Goal: Task Accomplishment & Management: Use online tool/utility

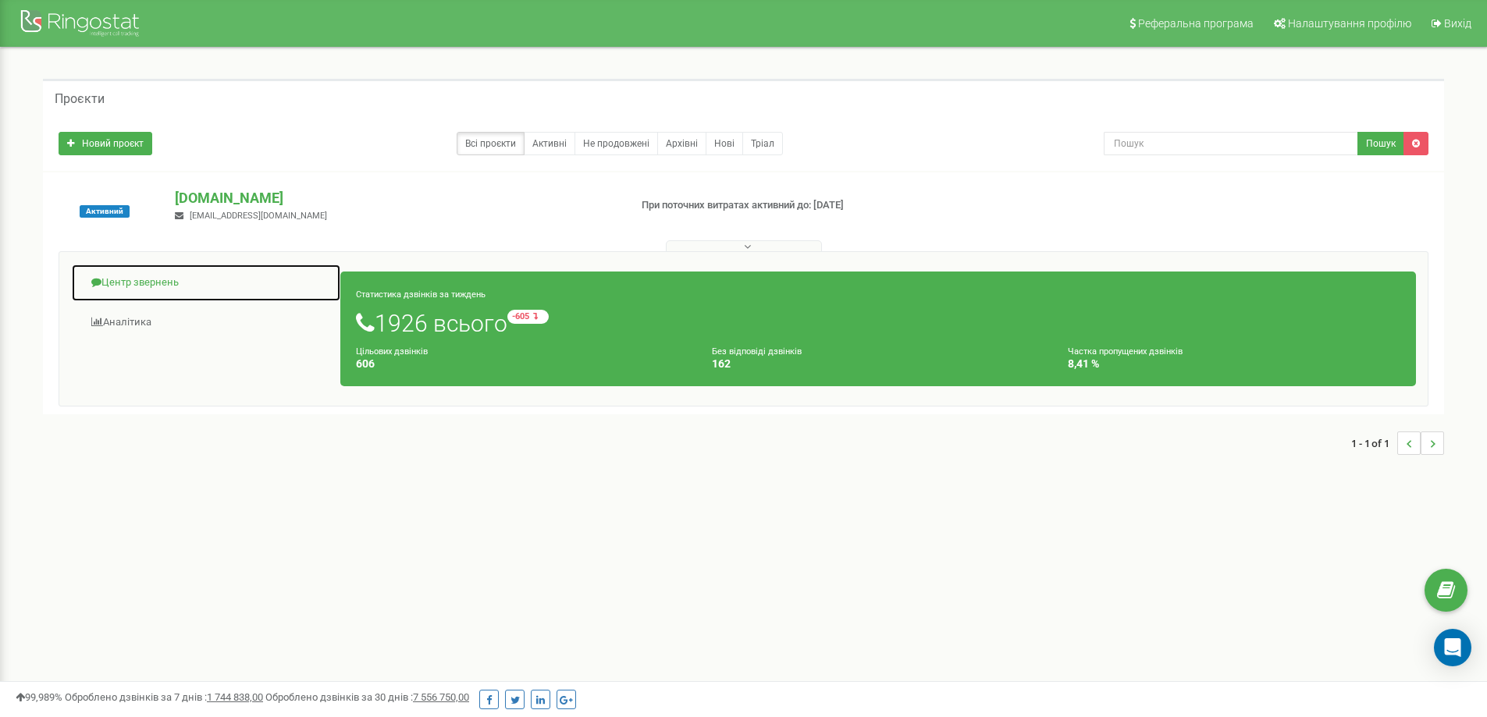
click at [142, 279] on link "Центр звернень" at bounding box center [206, 283] width 270 height 38
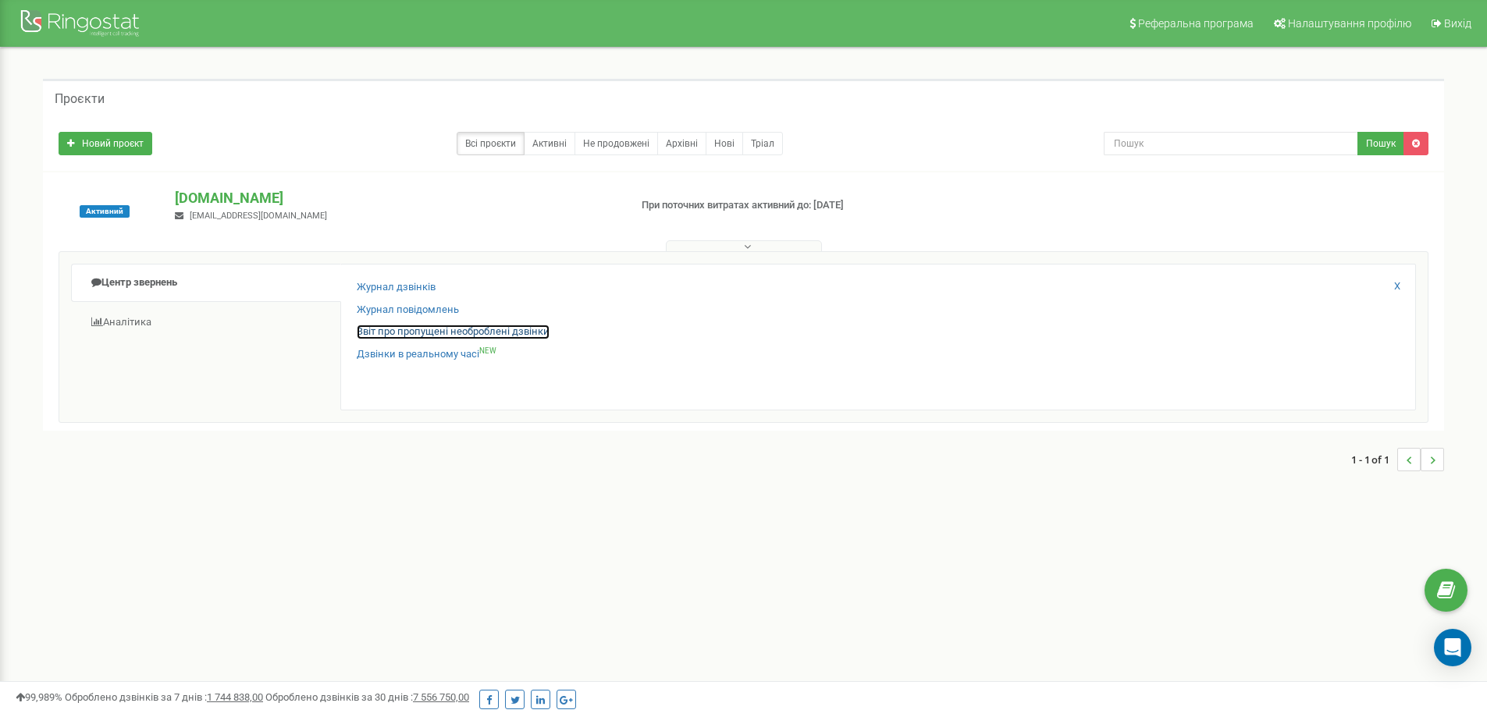
click at [425, 338] on link "Звіт про пропущені необроблені дзвінки" at bounding box center [453, 332] width 193 height 15
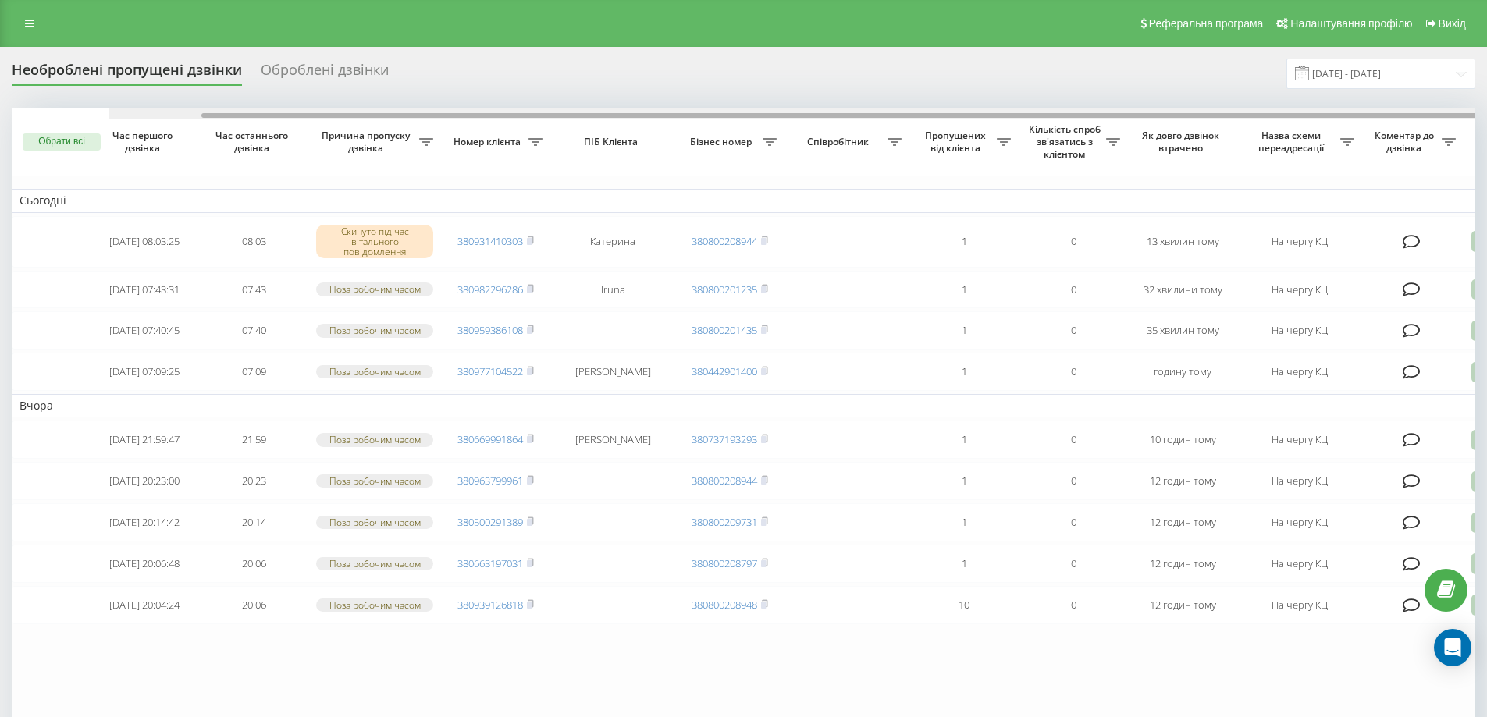
scroll to position [0, 98]
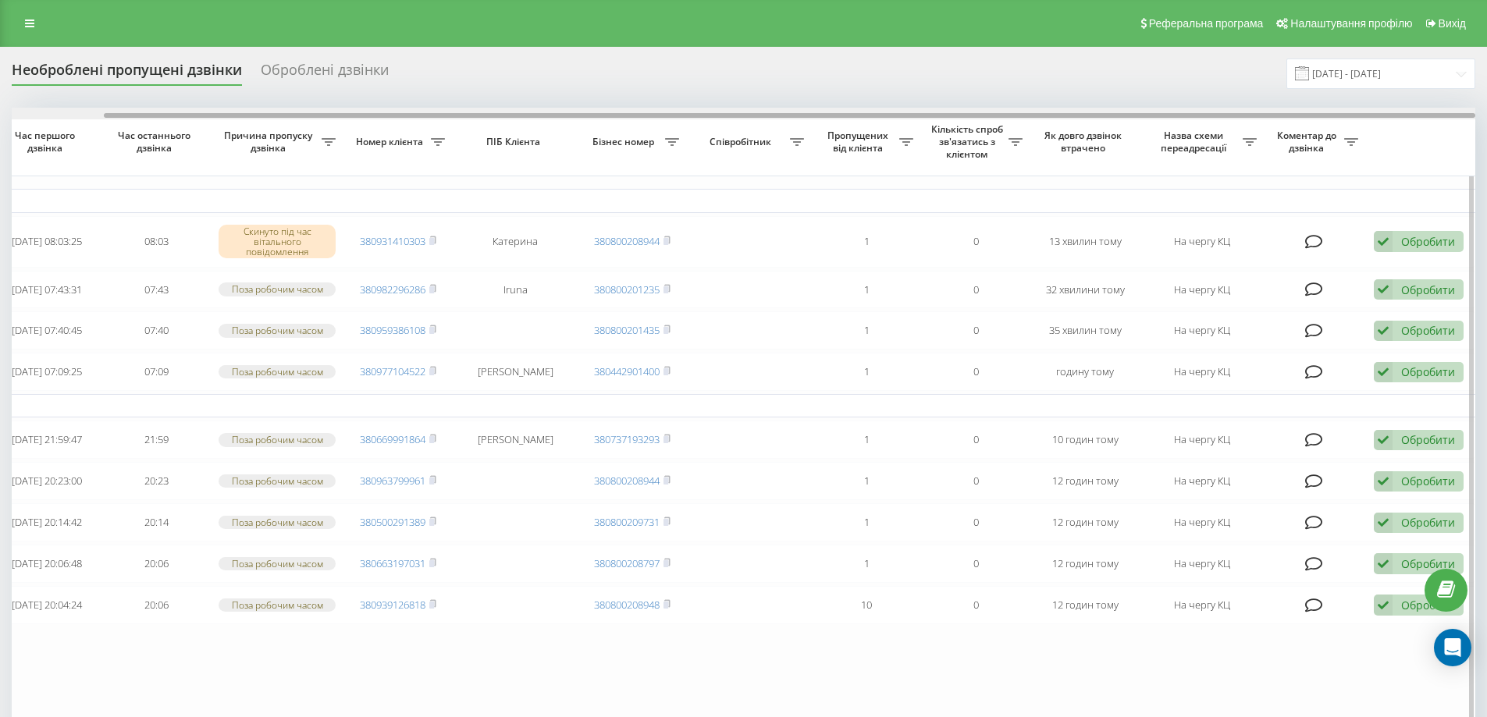
drag, startPoint x: 507, startPoint y: 112, endPoint x: 604, endPoint y: 117, distance: 96.9
click at [604, 117] on div at bounding box center [743, 114] width 1463 height 12
drag, startPoint x: 622, startPoint y: 118, endPoint x: 791, endPoint y: 118, distance: 169.3
click at [786, 118] on div at bounding box center [789, 115] width 1371 height 5
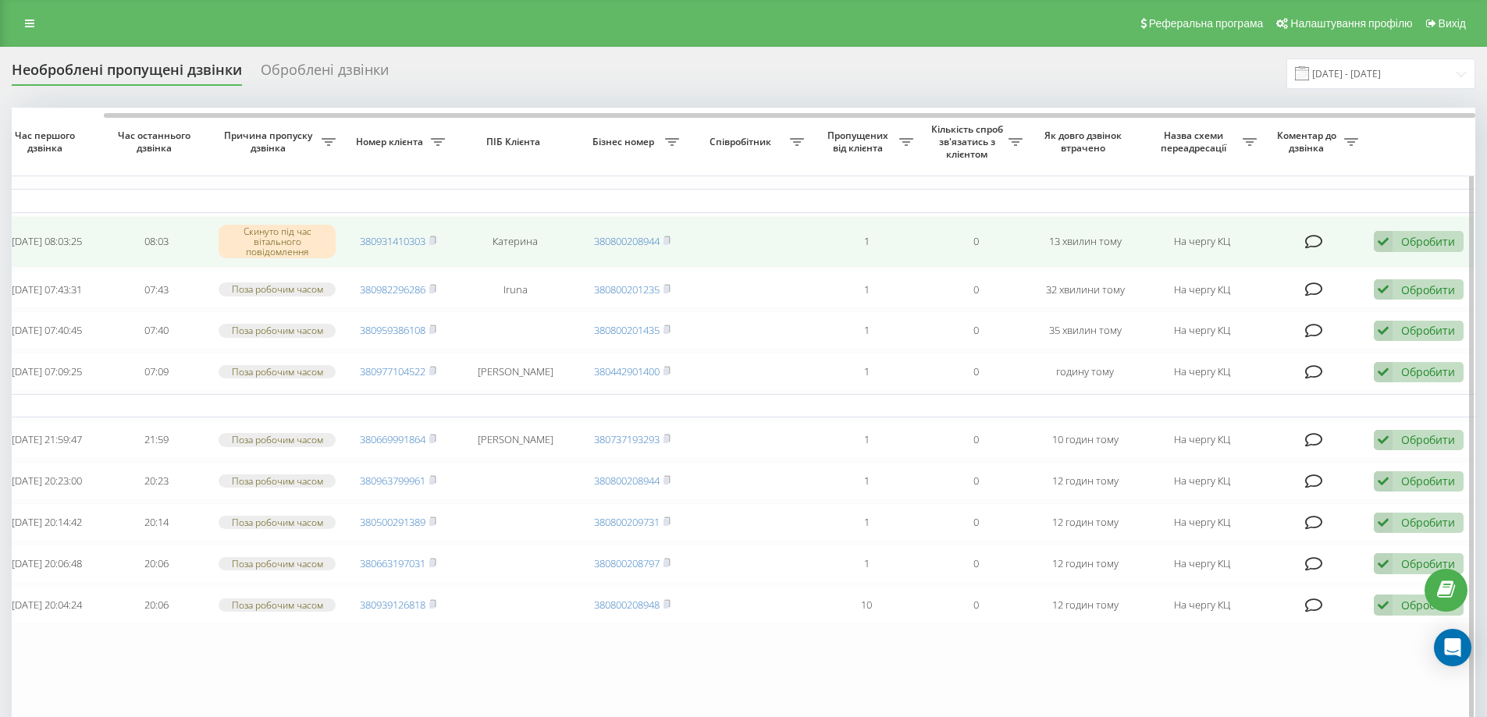
click at [1428, 233] on div "Обробити Не вдалося зв'язатися Зв'язався з клієнтом за допомогою іншого каналу …" at bounding box center [1418, 241] width 90 height 21
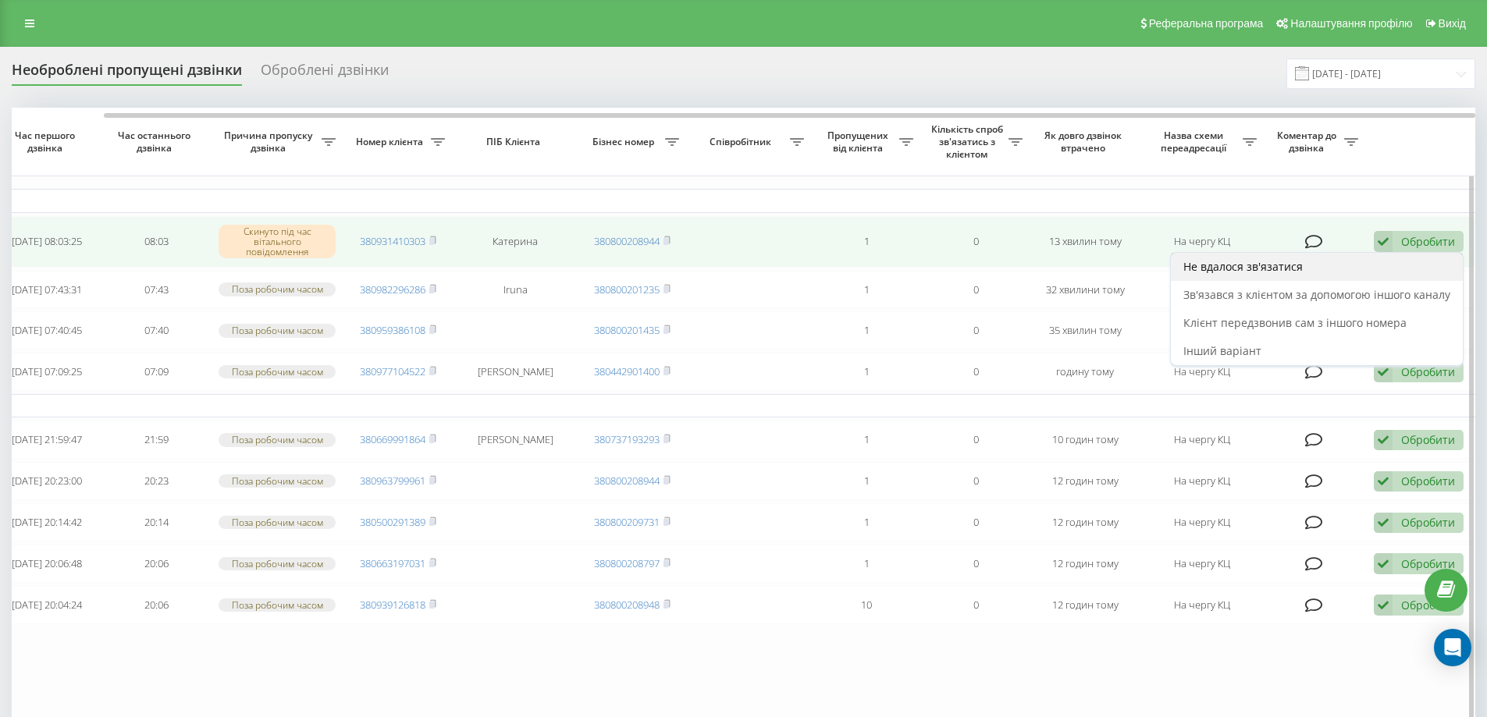
click at [1360, 268] on div "Не вдалося зв'язатися" at bounding box center [1317, 267] width 292 height 28
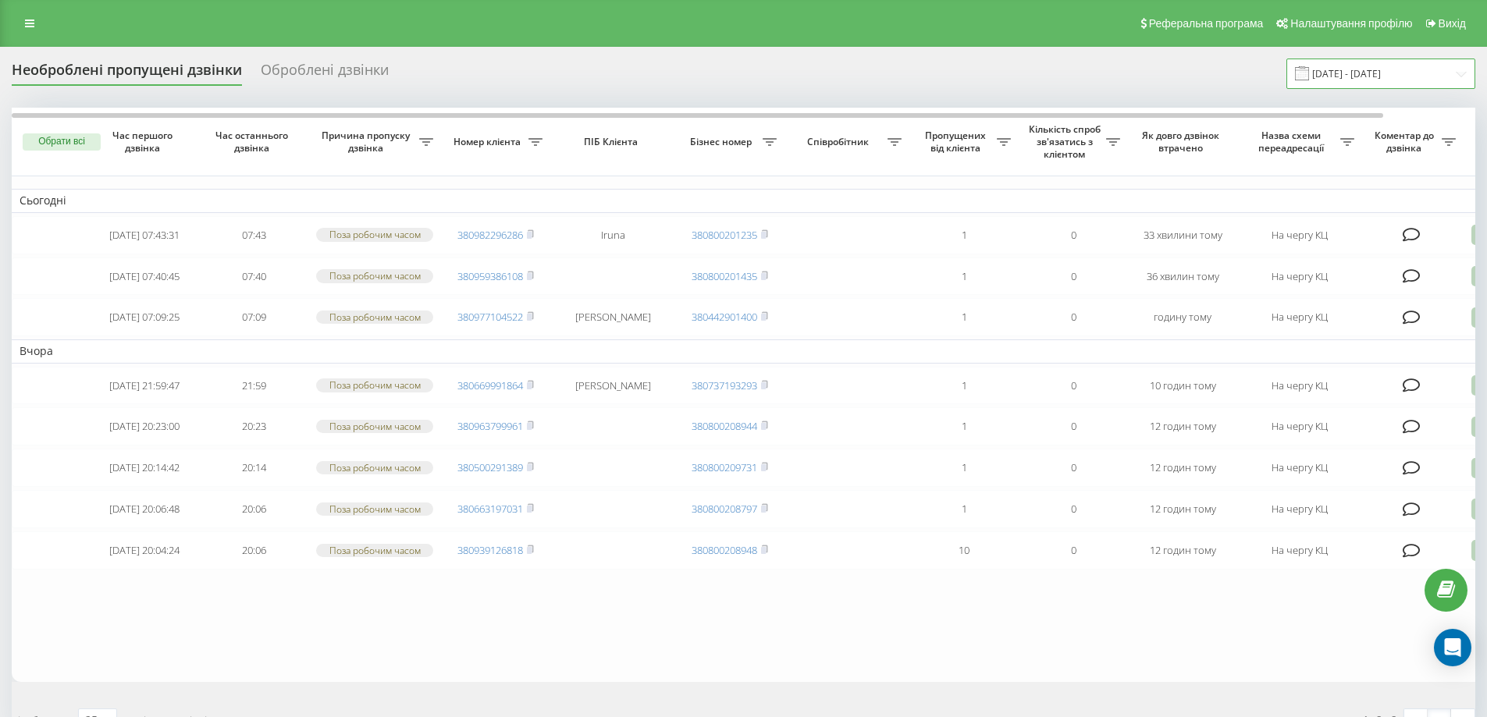
click at [1351, 78] on input "20.07.2025 - 20.08.2025" at bounding box center [1380, 74] width 189 height 30
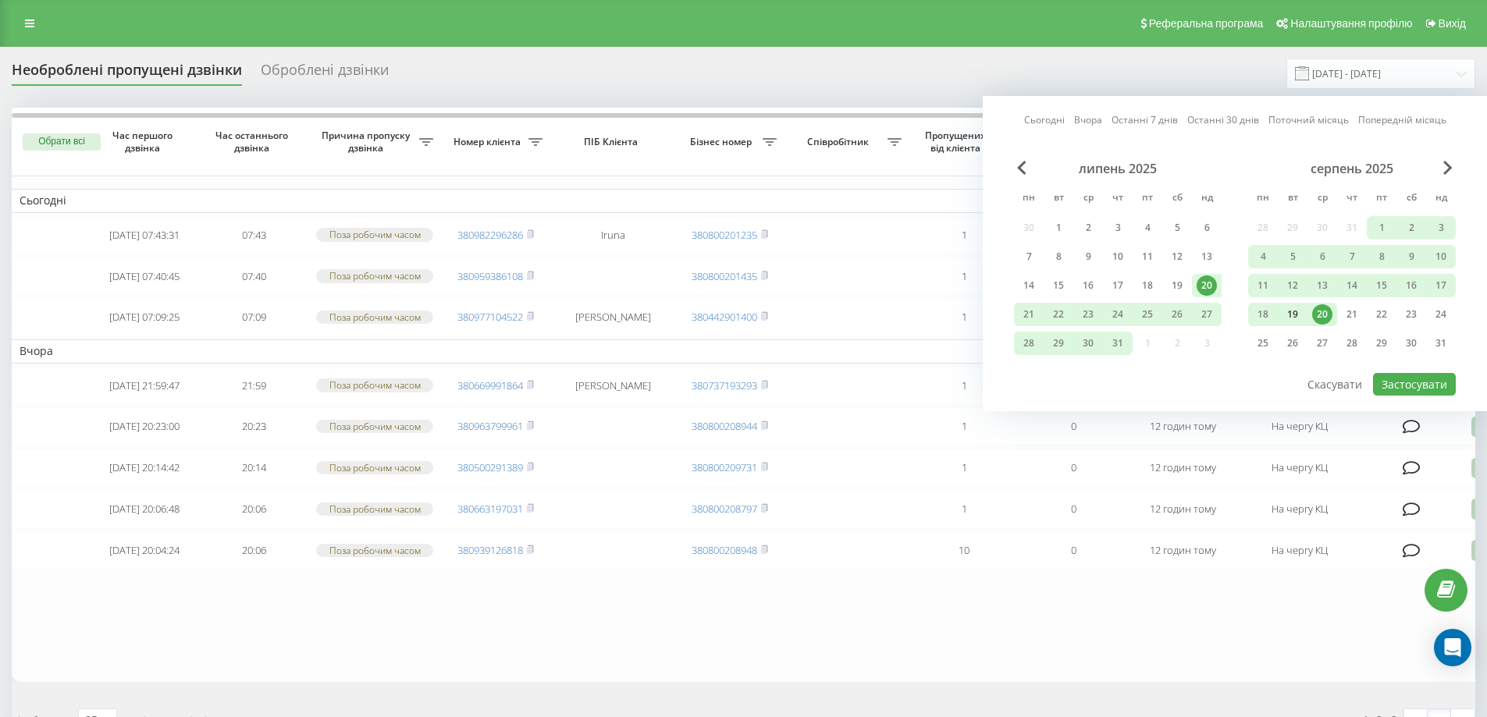
click at [1290, 318] on div "19" at bounding box center [1292, 314] width 20 height 20
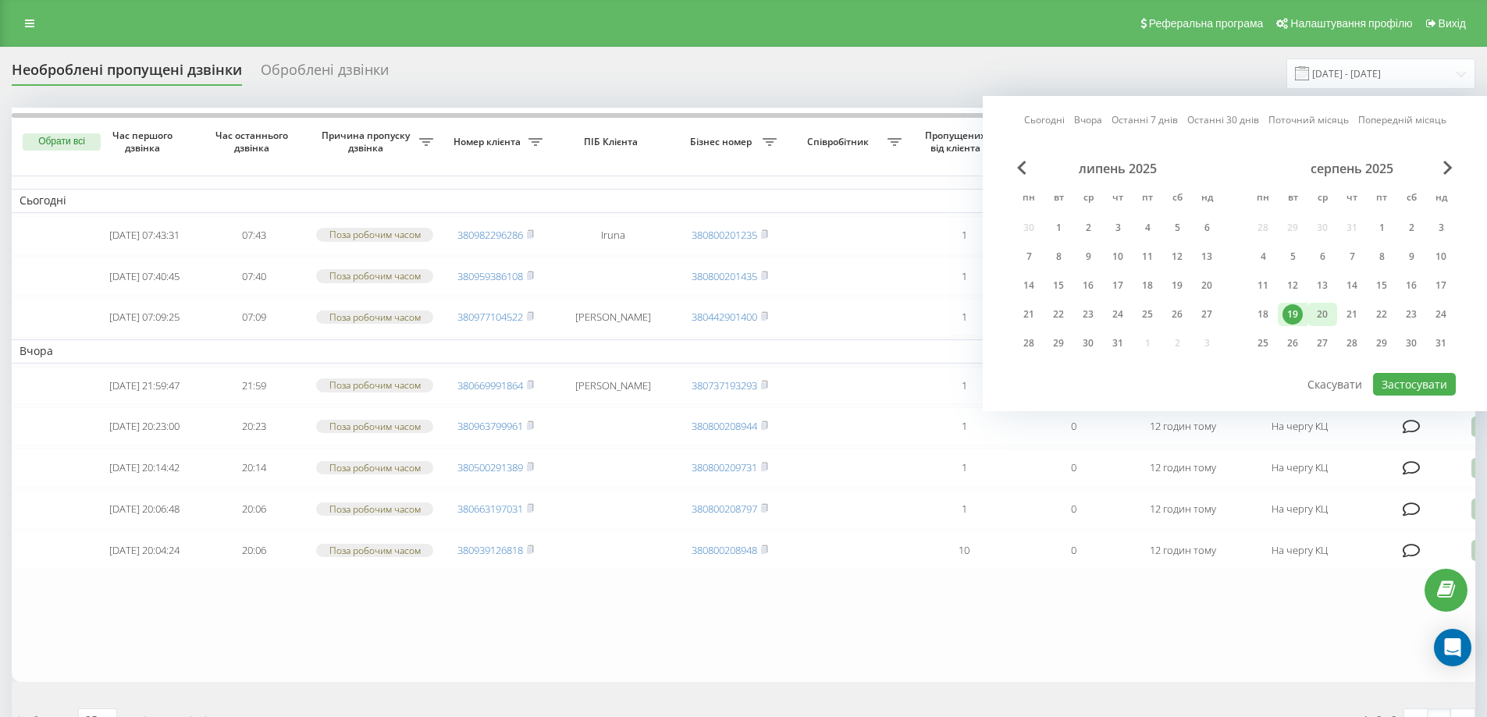
click at [1317, 318] on div "20" at bounding box center [1322, 314] width 20 height 20
click at [1412, 388] on button "Застосувати" at bounding box center [1414, 384] width 83 height 23
type input "[DATE] - [DATE]"
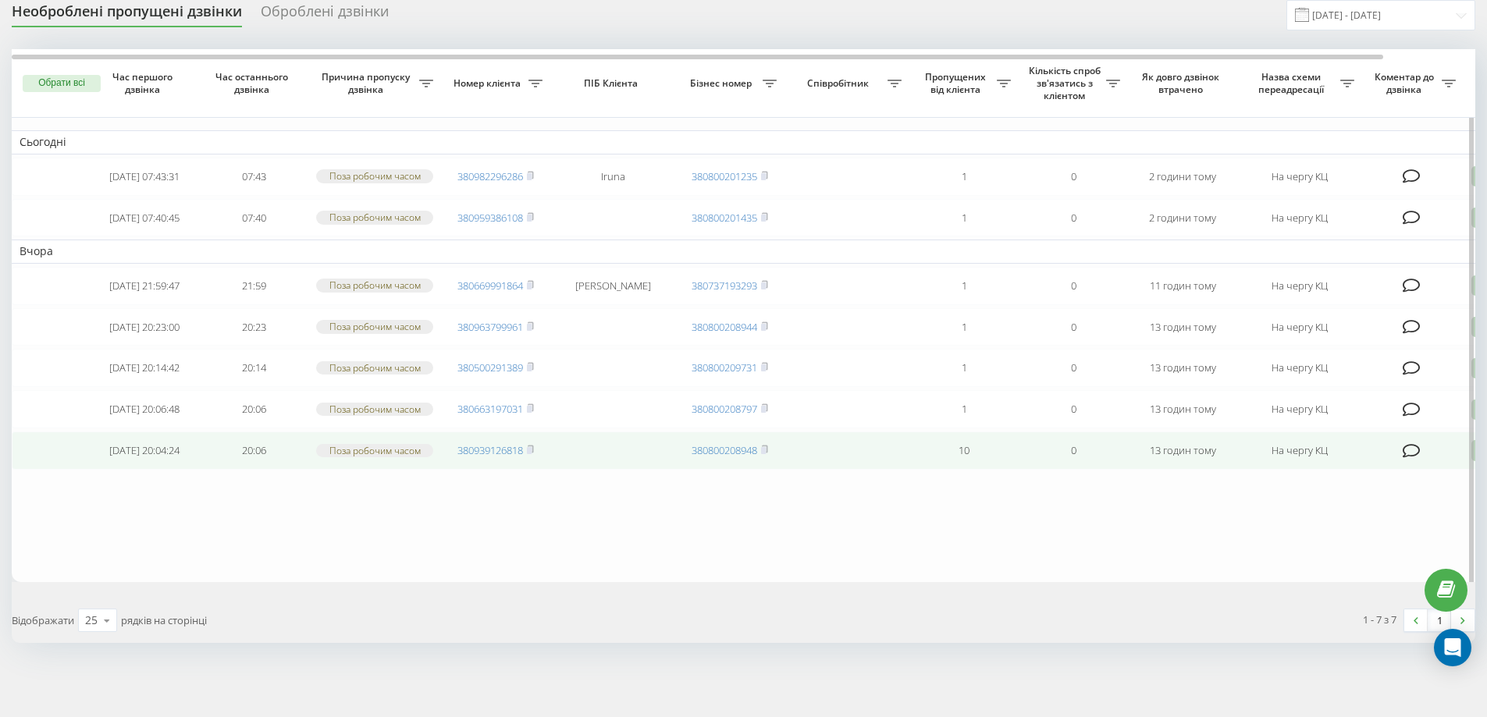
scroll to position [78, 0]
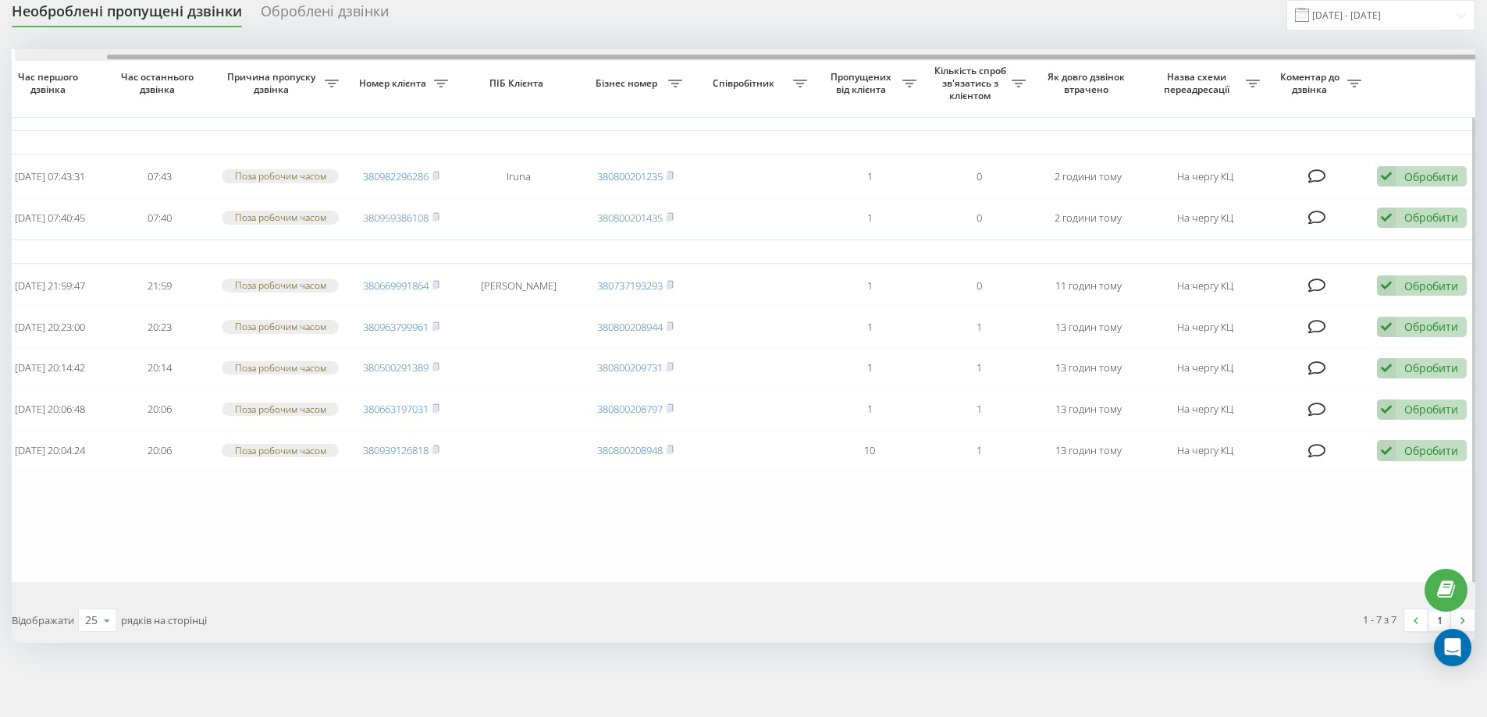
scroll to position [0, 98]
drag, startPoint x: 994, startPoint y: 37, endPoint x: 1183, endPoint y: 45, distance: 189.0
click at [1170, 49] on div "Обрати всі Час першого дзвінка Час останнього дзвінка Причина пропуску дзвінка …" at bounding box center [743, 315] width 1463 height 533
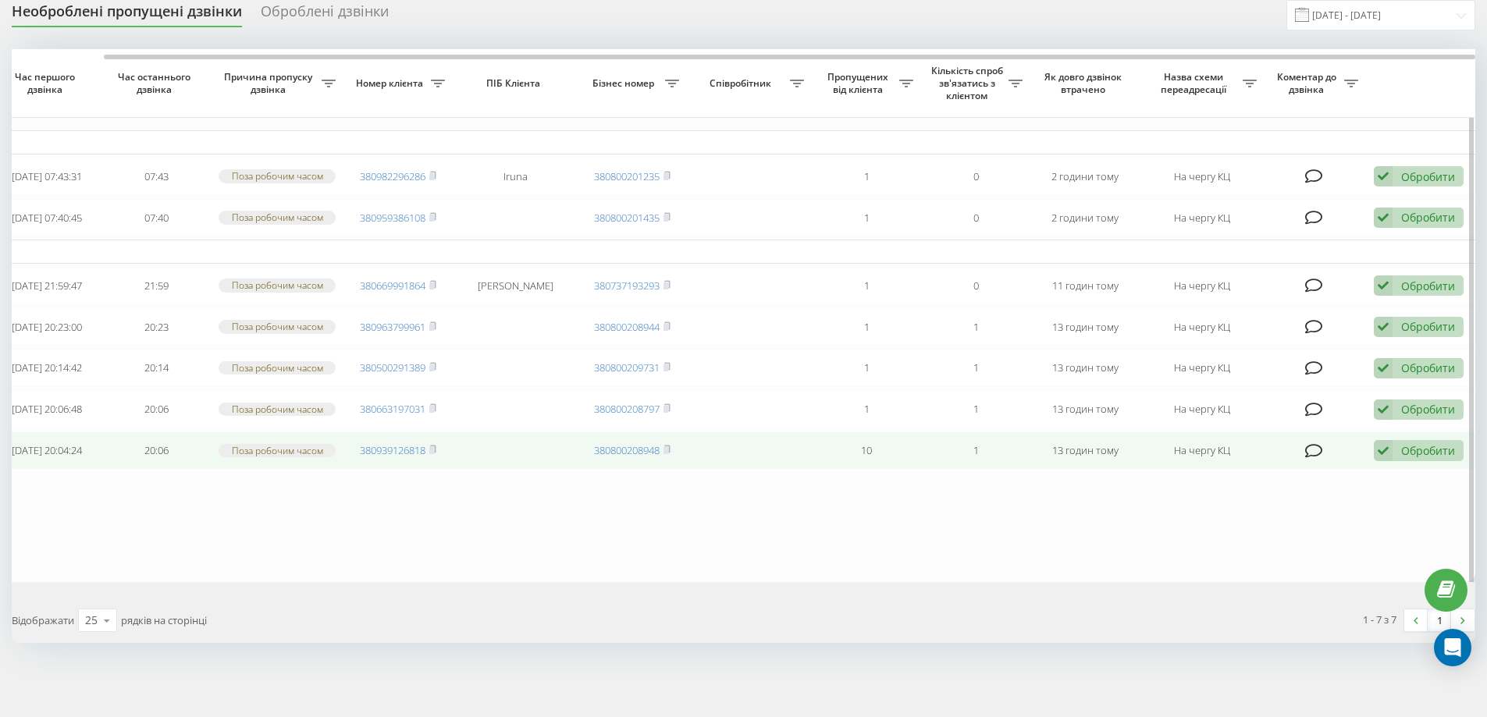
click at [1420, 458] on div "Обробити" at bounding box center [1428, 450] width 54 height 15
click at [1380, 488] on div "Не вдалося зв'язатися" at bounding box center [1317, 476] width 292 height 28
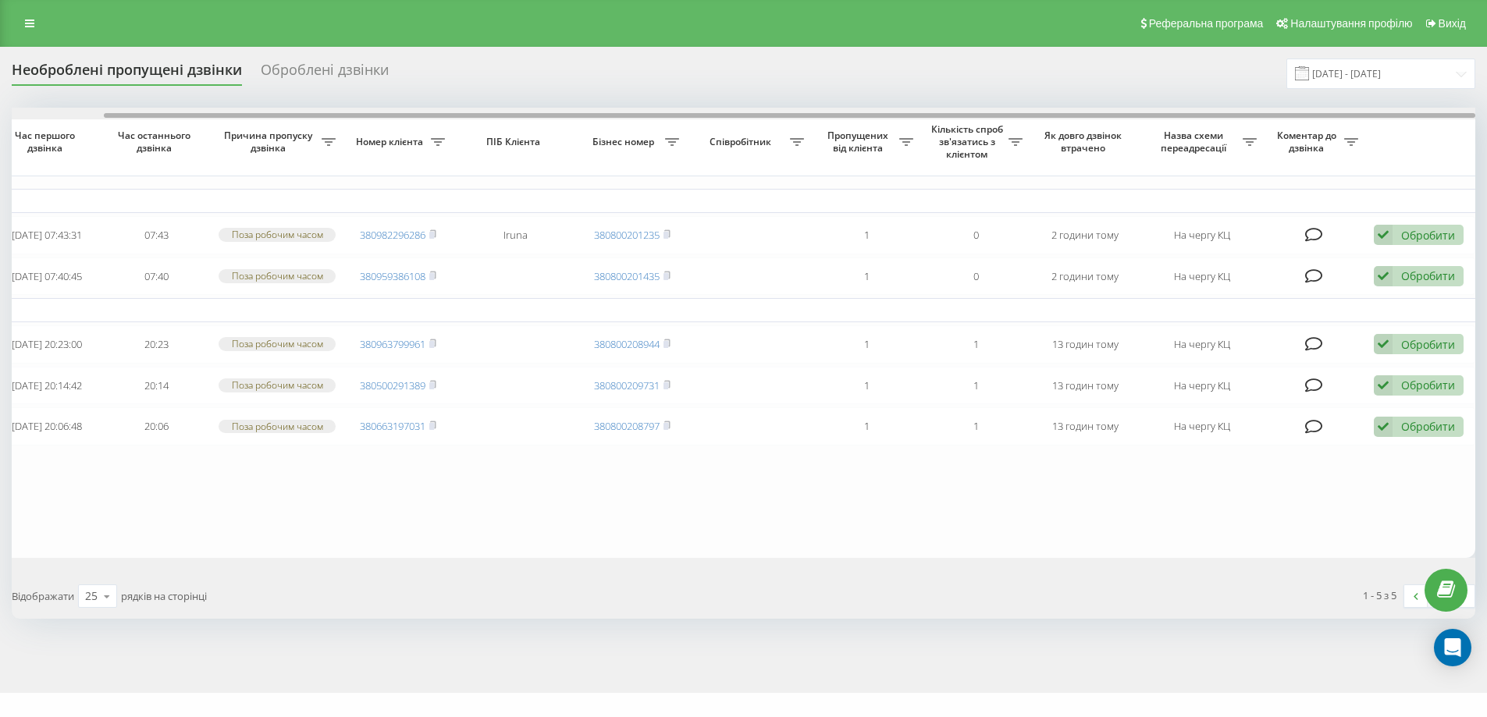
drag, startPoint x: 1100, startPoint y: 113, endPoint x: 1472, endPoint y: 104, distance: 371.6
click at [1469, 98] on div "Необроблені пропущені дзвінки Оброблені дзвінки 19.08.2025 - 20.08.2025 Обрати …" at bounding box center [743, 339] width 1463 height 560
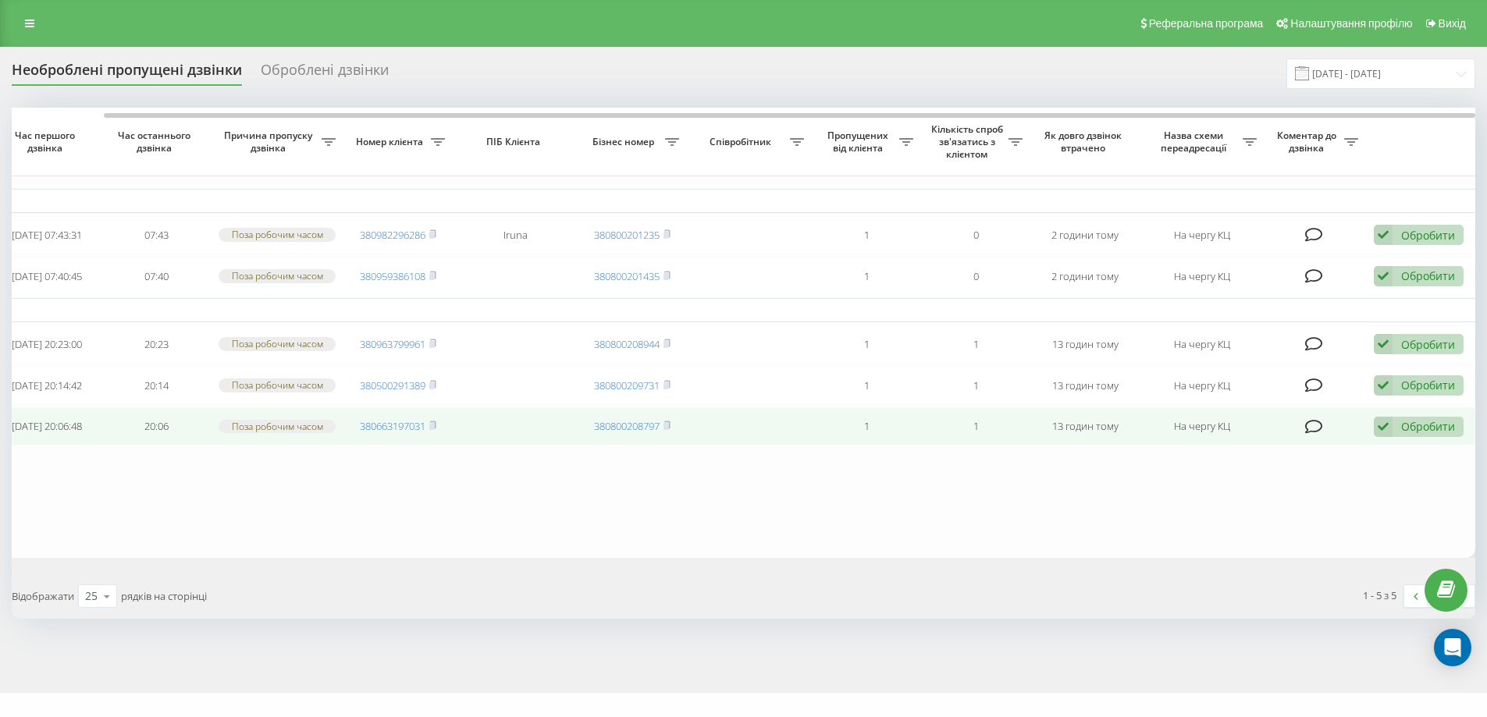
click at [1430, 434] on div "Обробити" at bounding box center [1428, 426] width 54 height 15
click at [1373, 466] on div "Не вдалося зв'язатися" at bounding box center [1317, 452] width 292 height 28
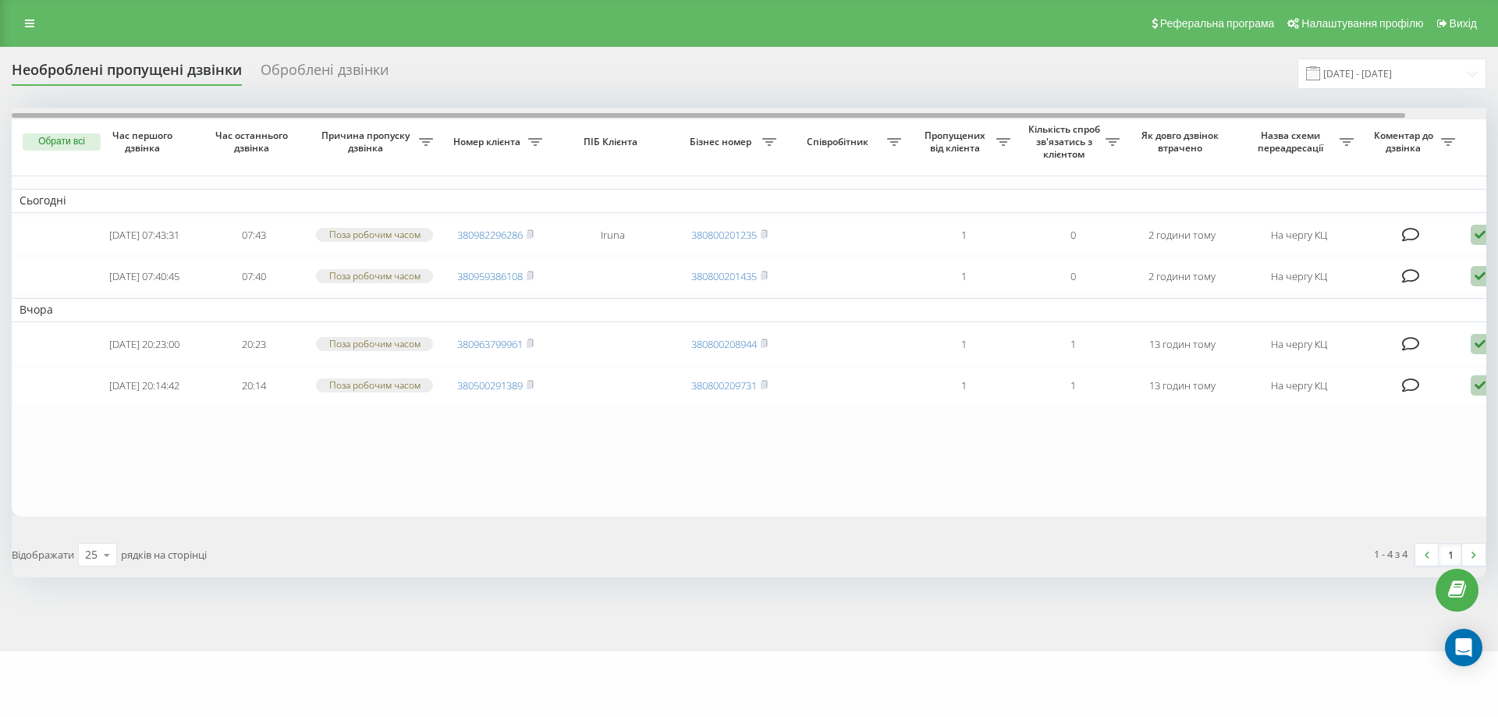
scroll to position [0, 86]
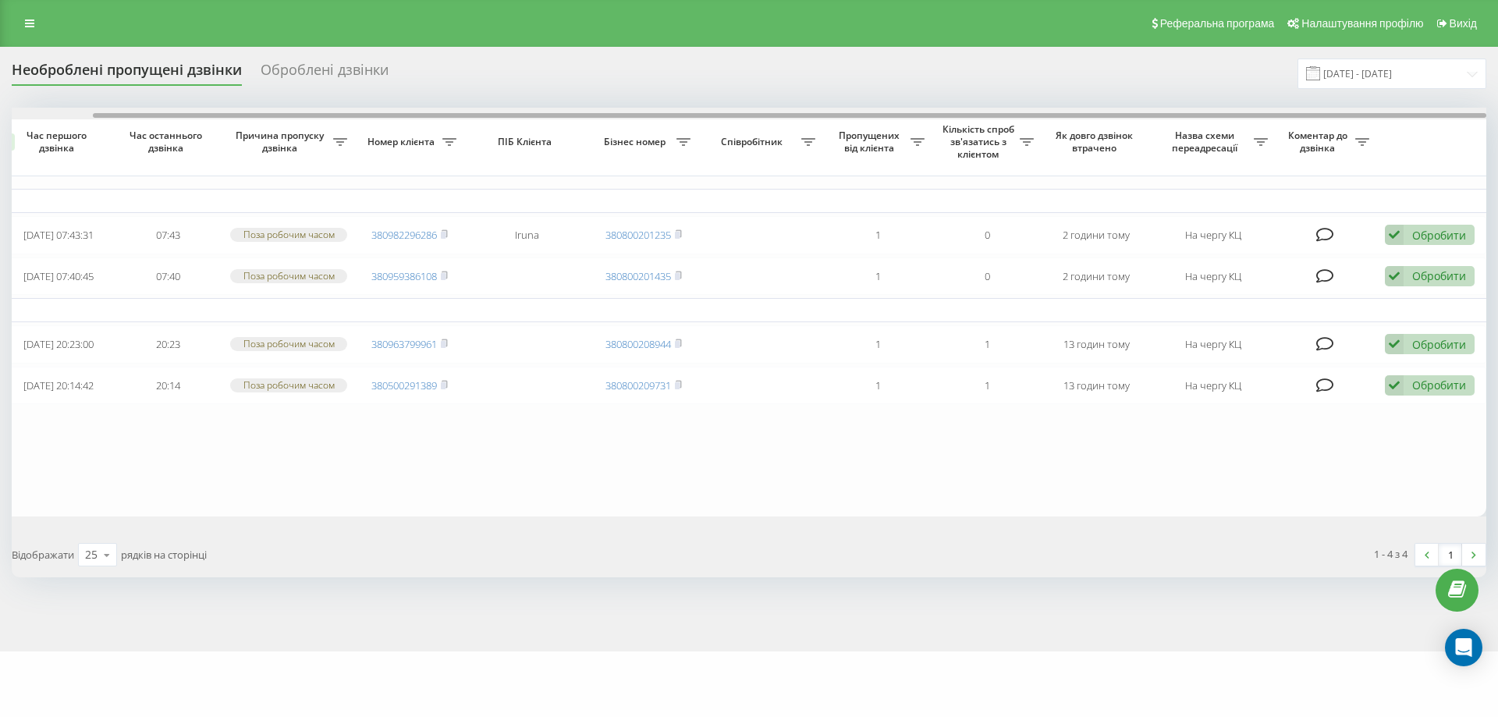
drag, startPoint x: 1007, startPoint y: 115, endPoint x: 1285, endPoint y: 100, distance: 278.2
click at [1285, 100] on div "Необроблені пропущені дзвінки Оброблені дзвінки 19.08.2025 - 20.08.2025 Обрати …" at bounding box center [749, 318] width 1475 height 519
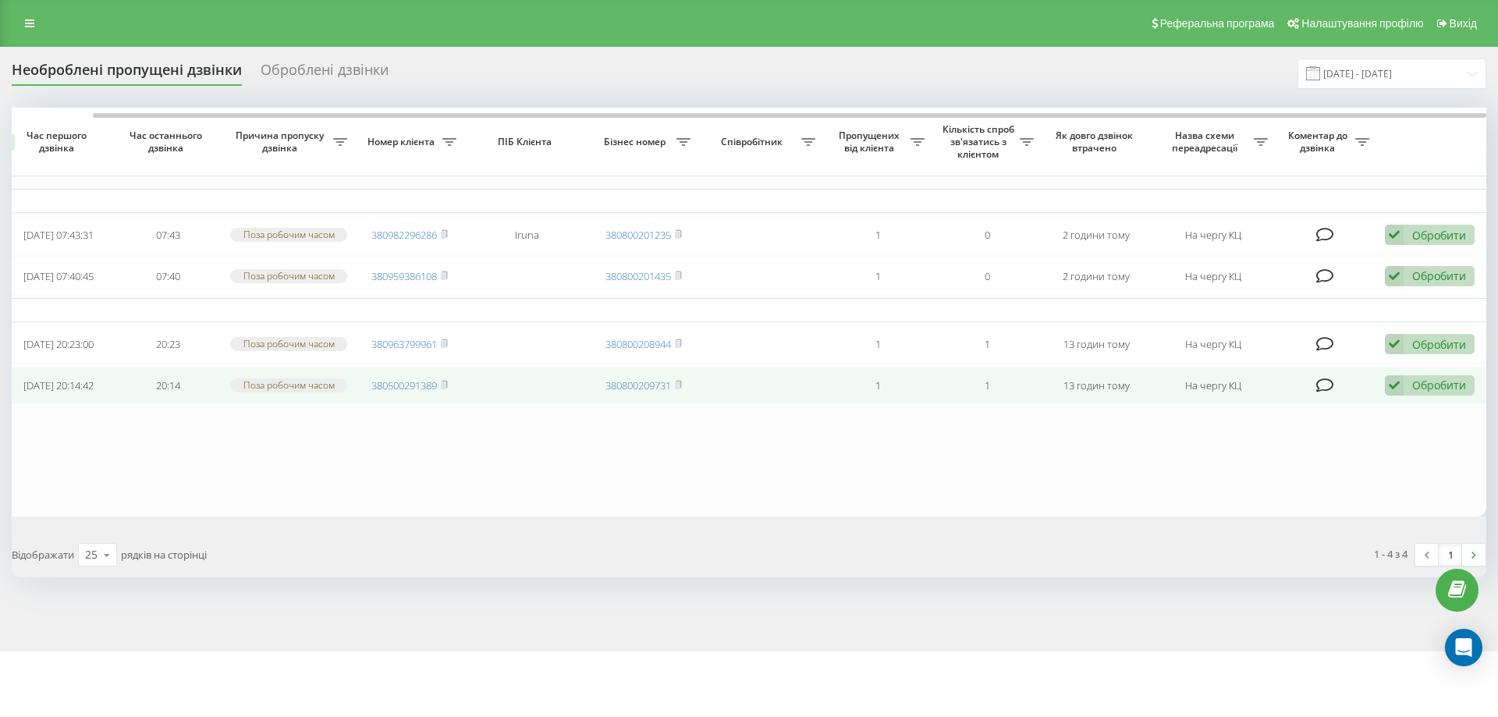
click at [1395, 396] on icon at bounding box center [1394, 385] width 19 height 21
click at [1413, 425] on div "Не вдалося зв'язатися" at bounding box center [1328, 410] width 292 height 28
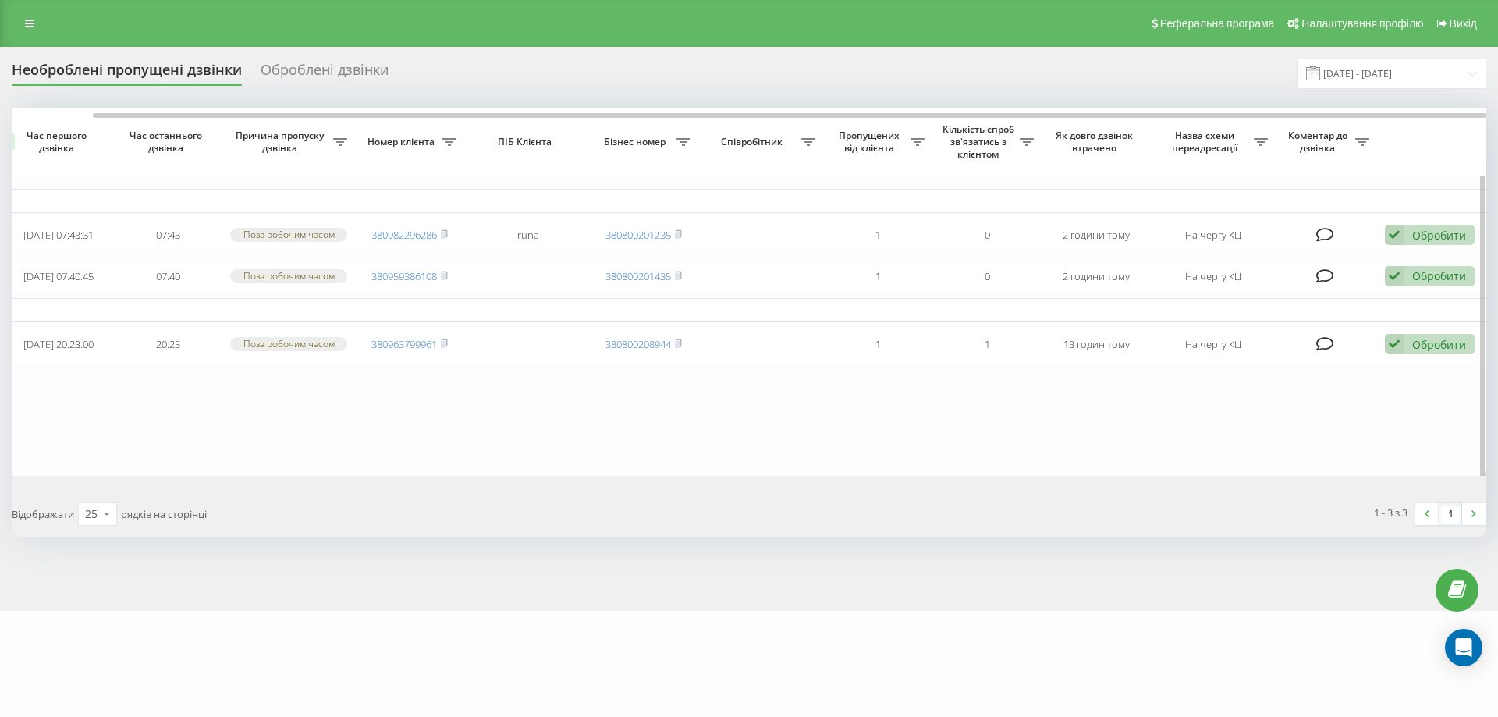
drag, startPoint x: 780, startPoint y: 112, endPoint x: 1059, endPoint y: 140, distance: 280.8
click at [931, 108] on div at bounding box center [749, 114] width 1475 height 12
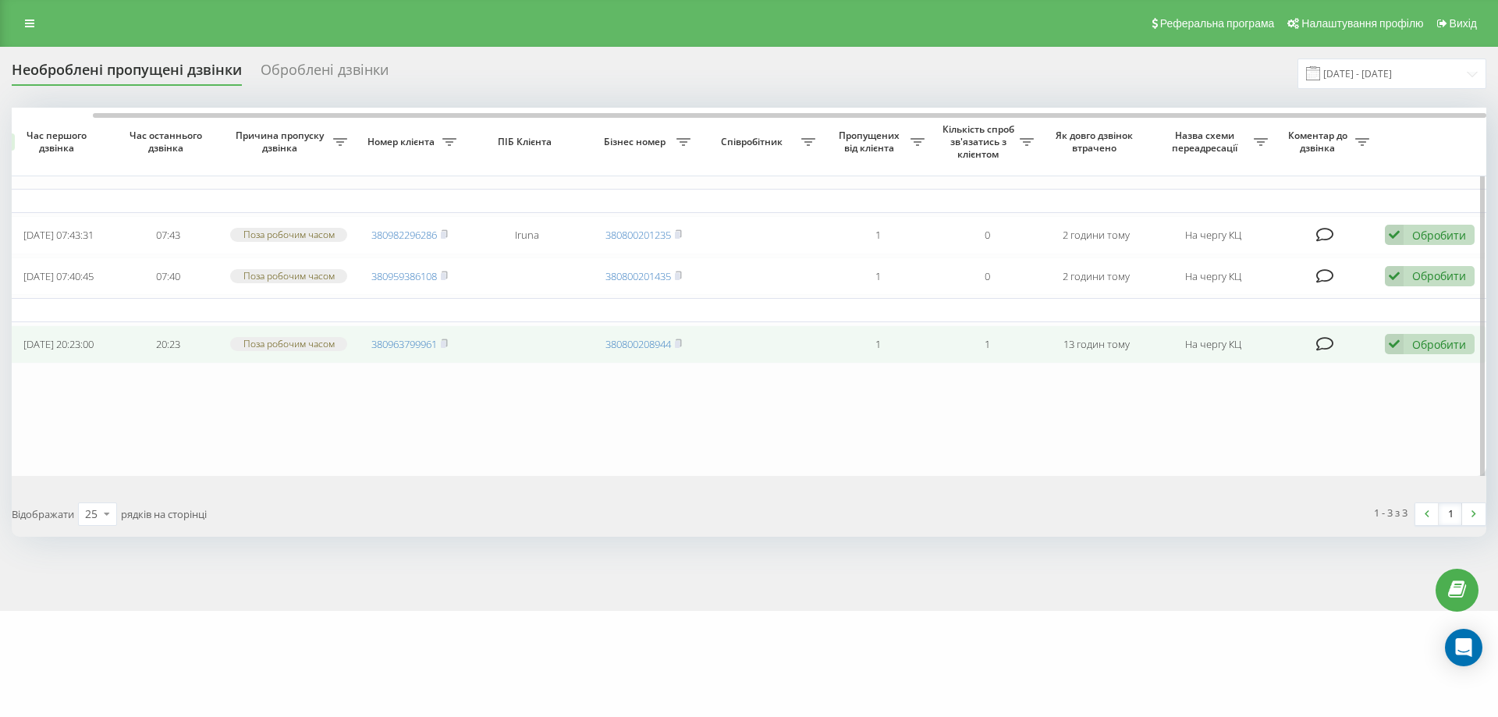
click at [1441, 352] on div "Обробити" at bounding box center [1439, 344] width 54 height 15
click at [1358, 467] on div "Інший варіант" at bounding box center [1328, 453] width 292 height 28
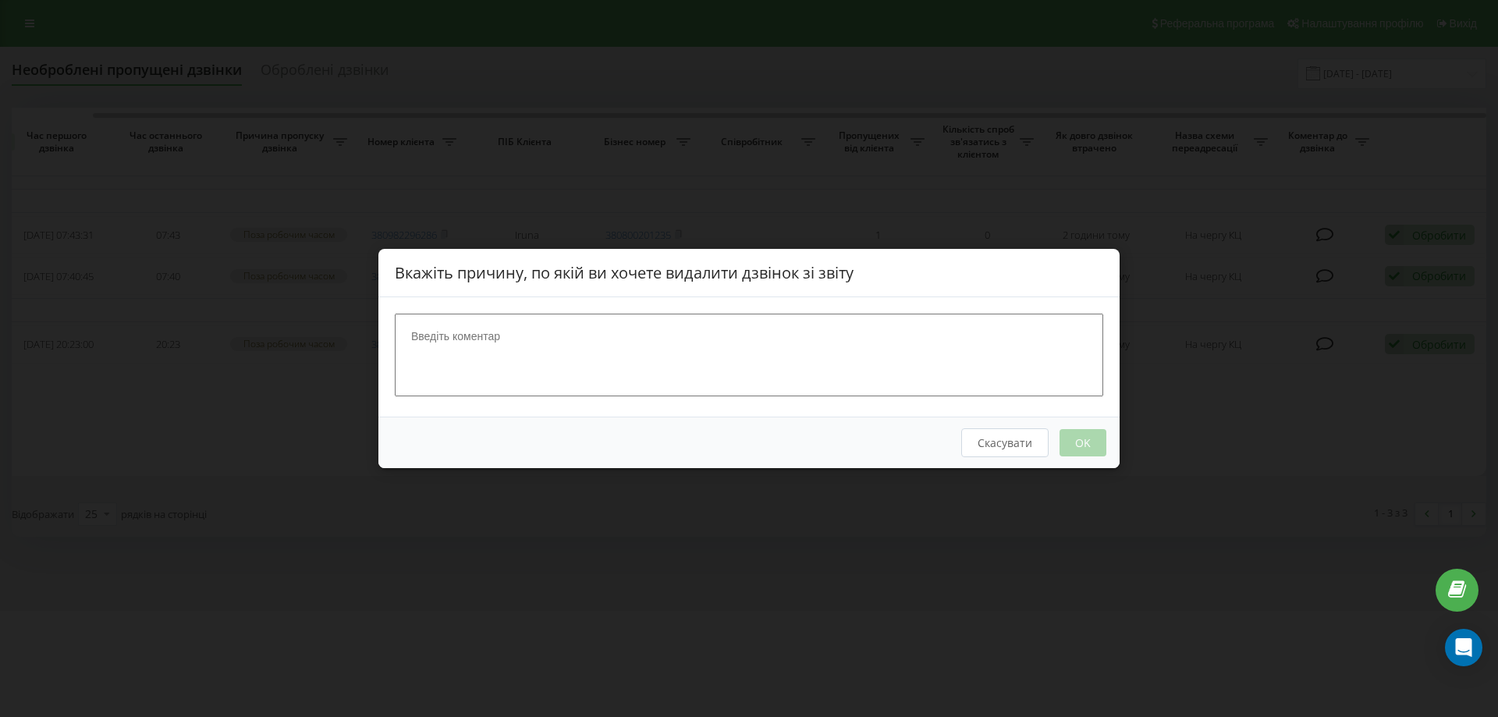
click at [615, 353] on textarea at bounding box center [749, 355] width 709 height 83
type textarea "випадково"
click at [1093, 451] on button "OK" at bounding box center [1083, 442] width 47 height 27
